Goal: Find specific page/section: Find specific page/section

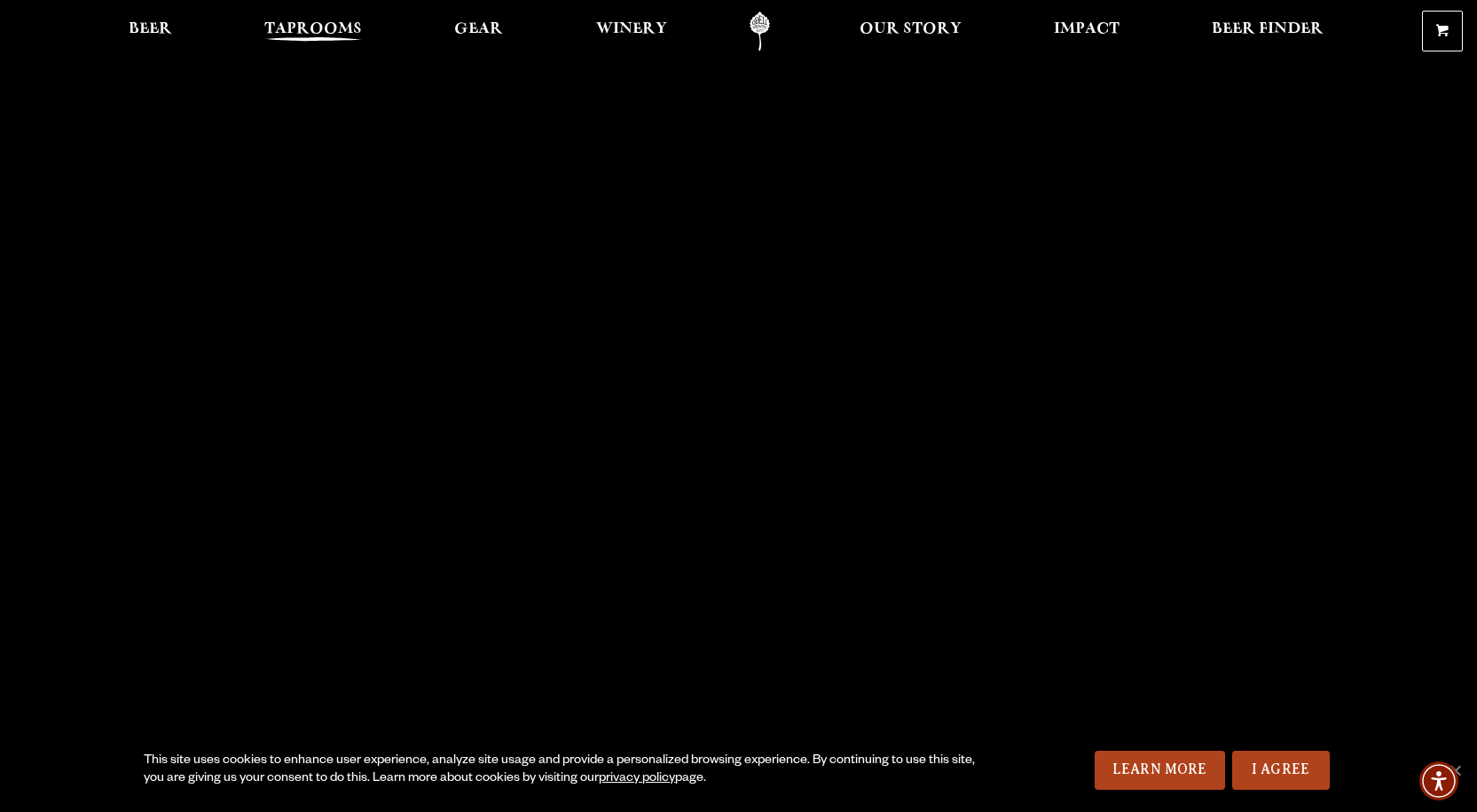
click at [304, 25] on span "Taprooms" at bounding box center [313, 29] width 98 height 14
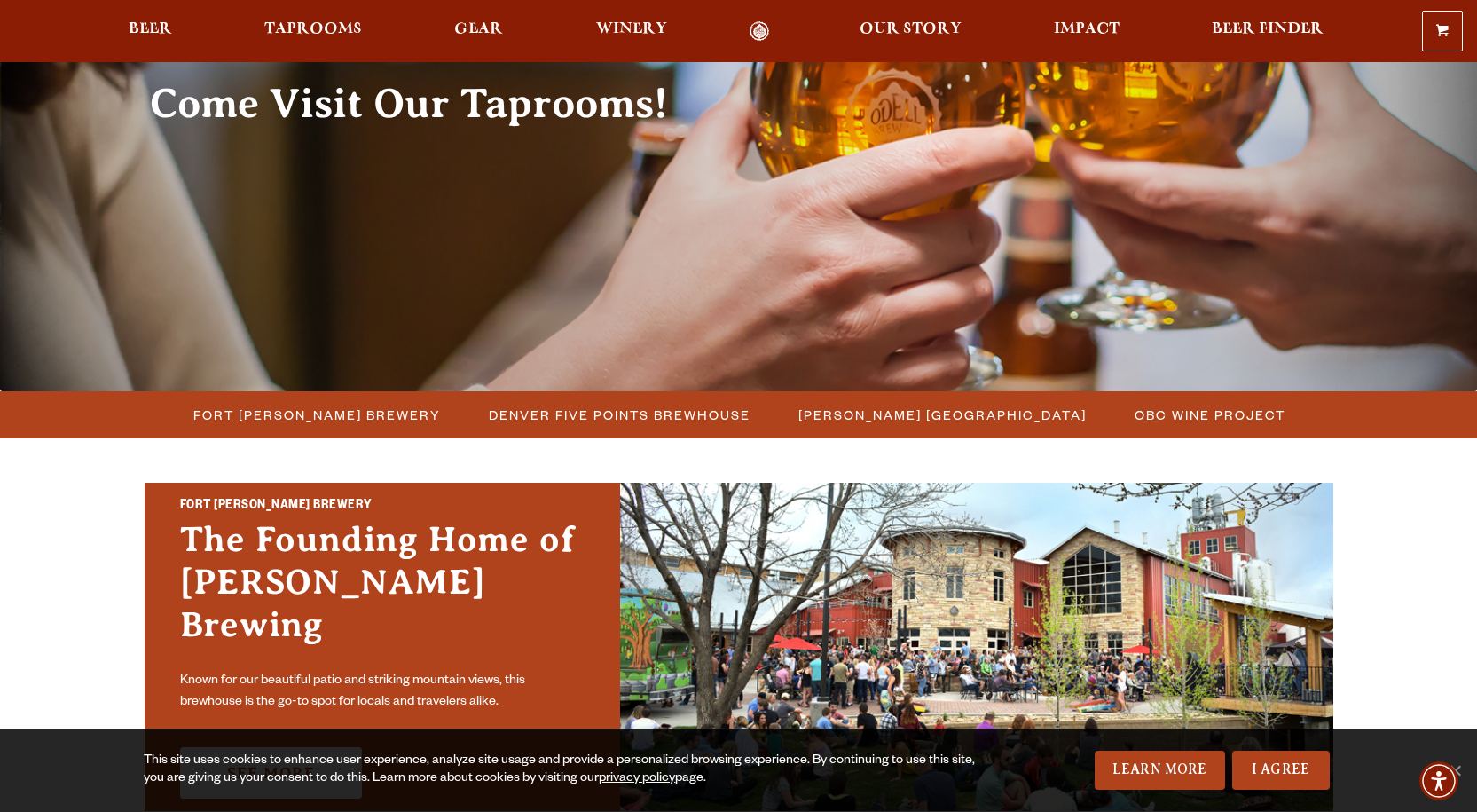
scroll to position [355, 0]
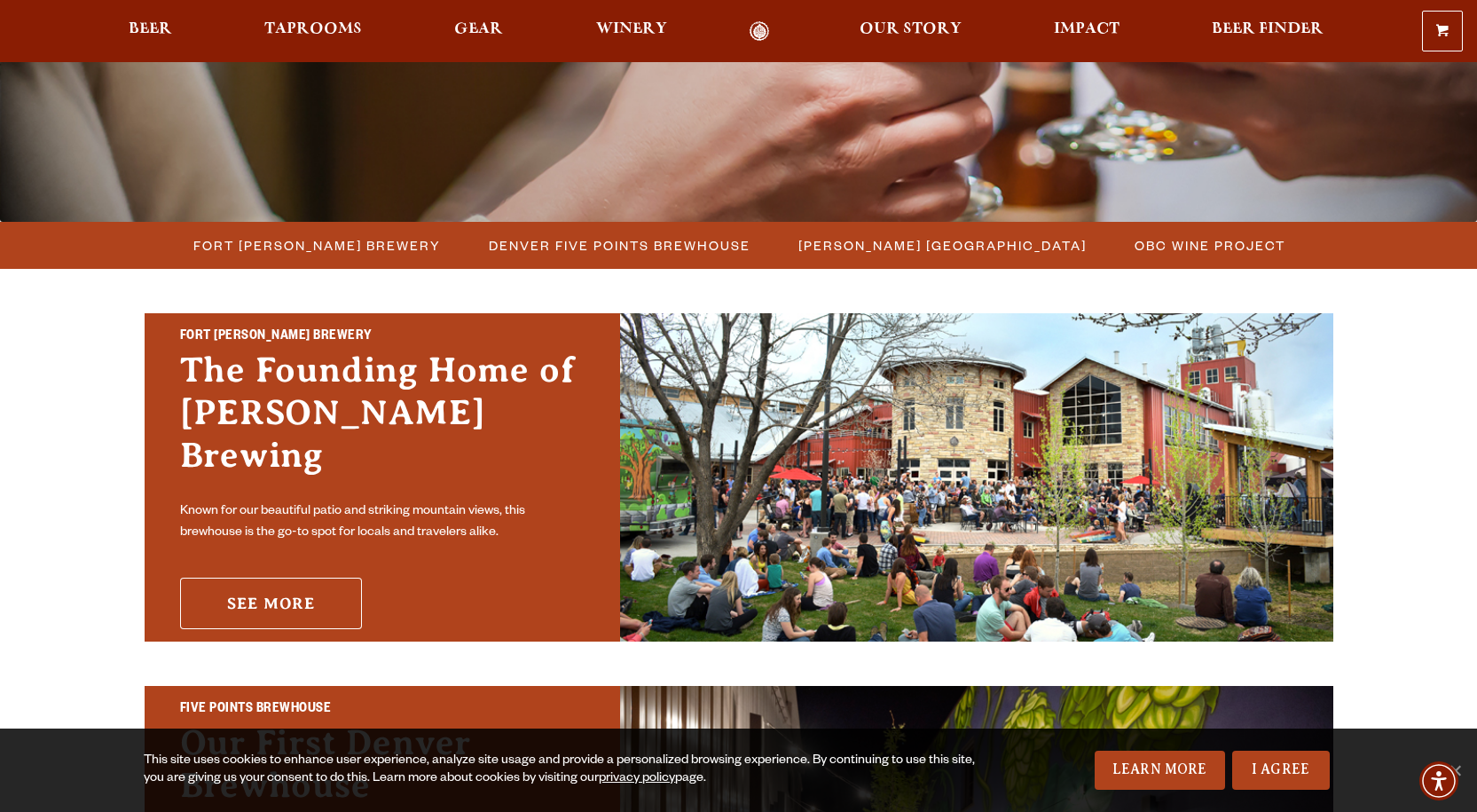
click at [299, 578] on link "See More" at bounding box center [271, 603] width 182 height 51
